Goal: Complete application form

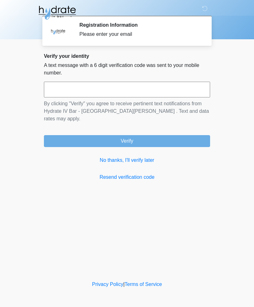
click at [143, 93] on input "text" at bounding box center [127, 90] width 166 height 16
type input "******"
click at [162, 137] on button "Verify" at bounding box center [127, 141] width 166 height 12
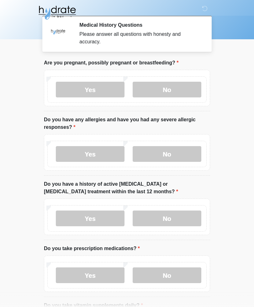
click at [186, 92] on label "No" at bounding box center [167, 90] width 69 height 16
click at [176, 155] on label "No" at bounding box center [167, 154] width 69 height 16
click at [174, 217] on label "No" at bounding box center [167, 218] width 69 height 16
click at [173, 275] on label "No" at bounding box center [167, 275] width 69 height 16
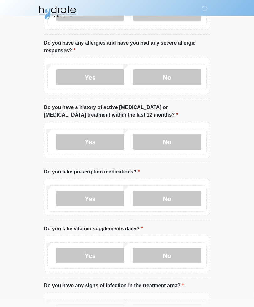
scroll to position [76, 0]
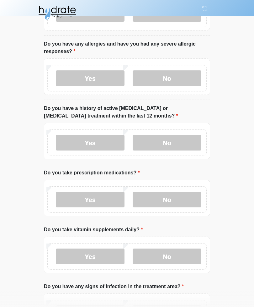
click at [170, 255] on label "No" at bounding box center [167, 256] width 69 height 16
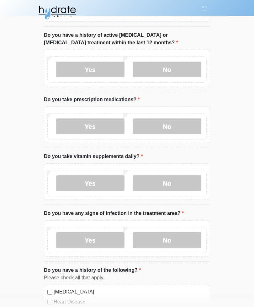
scroll to position [149, 0]
click at [181, 237] on label "No" at bounding box center [167, 240] width 69 height 16
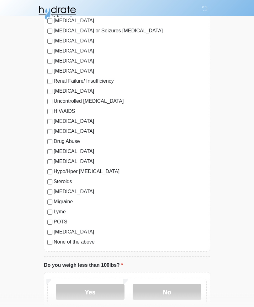
scroll to position [520, 0]
click at [170, 292] on label "No" at bounding box center [167, 292] width 69 height 16
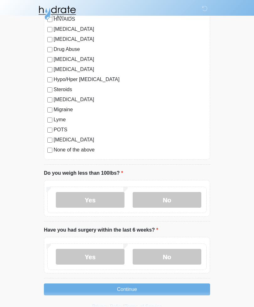
scroll to position [613, 0]
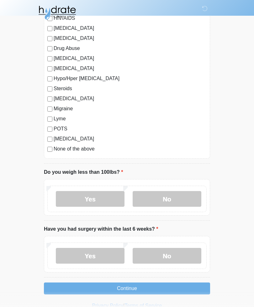
click at [176, 254] on label "No" at bounding box center [167, 256] width 69 height 16
click at [168, 291] on button "Continue" at bounding box center [127, 288] width 166 height 12
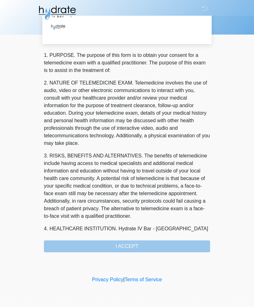
scroll to position [0, 0]
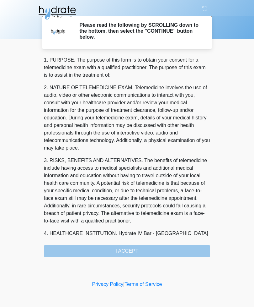
click at [159, 253] on div "1. PURPOSE. The purpose of this form is to obtain your consent for a telemedici…" at bounding box center [127, 156] width 166 height 201
click at [135, 251] on div "1. PURPOSE. The purpose of this form is to obtain your consent for a telemedici…" at bounding box center [127, 156] width 166 height 201
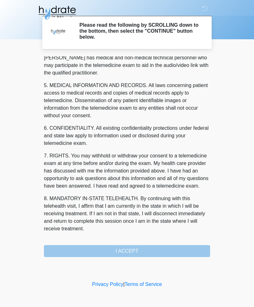
scroll to position [191, 0]
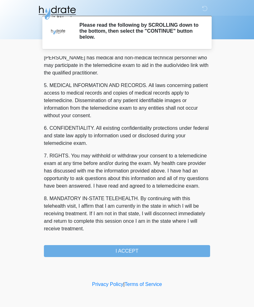
click at [174, 253] on button "I ACCEPT" at bounding box center [127, 251] width 166 height 12
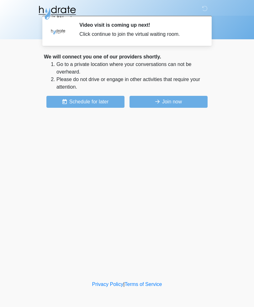
click at [174, 105] on button "Join now" at bounding box center [169, 102] width 78 height 12
